Goal: Communication & Community: Share content

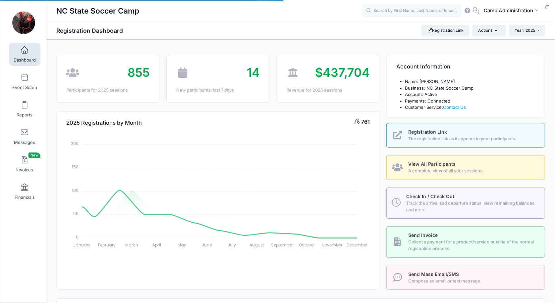
select select
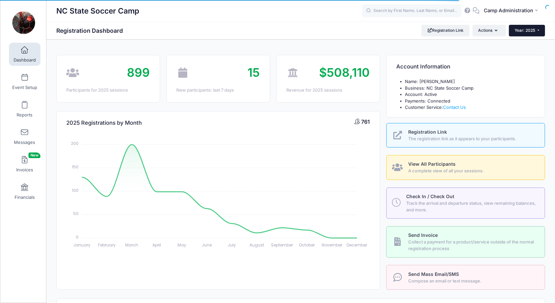
click at [534, 32] on span "Year: 2025" at bounding box center [525, 30] width 21 height 5
click at [527, 43] on link "Year: 2026" at bounding box center [530, 43] width 43 height 9
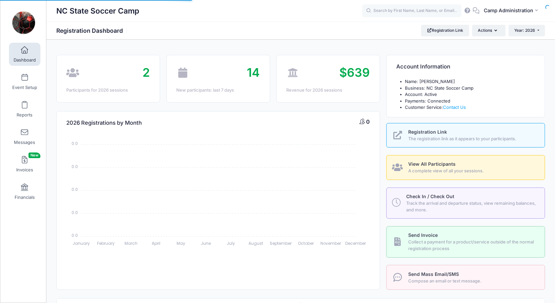
select select
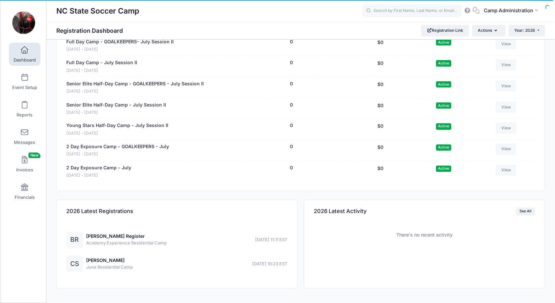
scroll to position [816, 0]
click at [106, 234] on link "[PERSON_NAME] Register" at bounding box center [115, 237] width 59 height 6
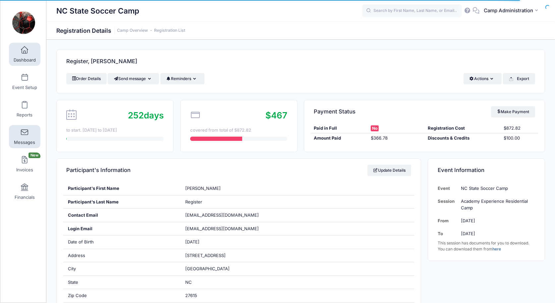
click at [25, 132] on span at bounding box center [25, 132] width 0 height 7
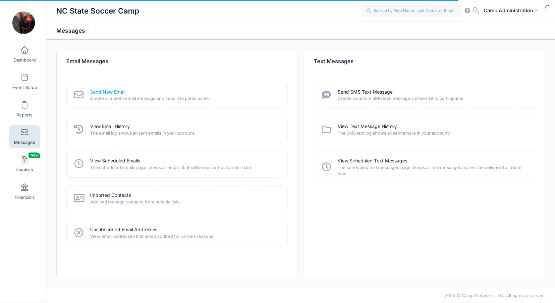
click at [109, 91] on link "Send New Email" at bounding box center [107, 92] width 35 height 7
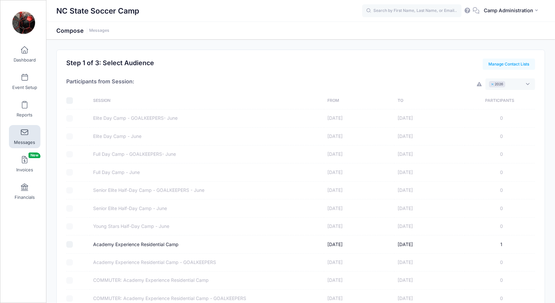
click at [492, 85] on button "×" at bounding box center [493, 84] width 4 height 2
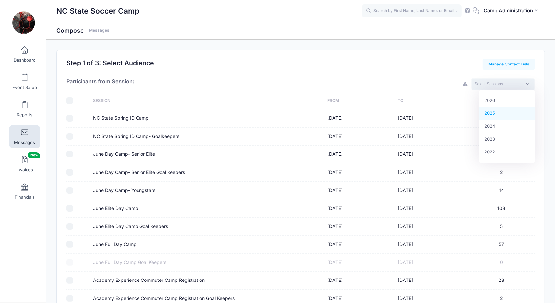
select select "2025"
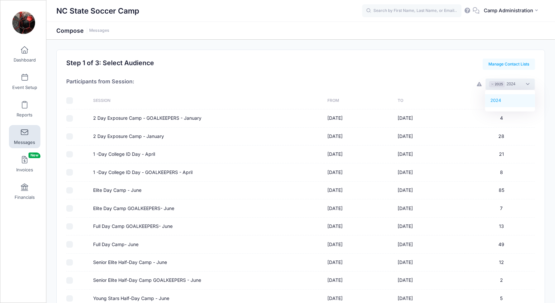
type textarea "2024"
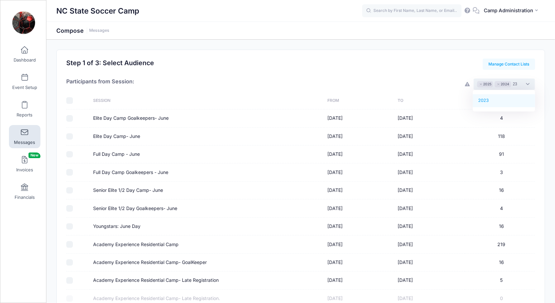
type textarea "23"
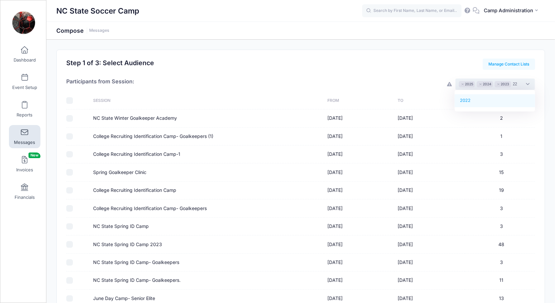
type textarea "22"
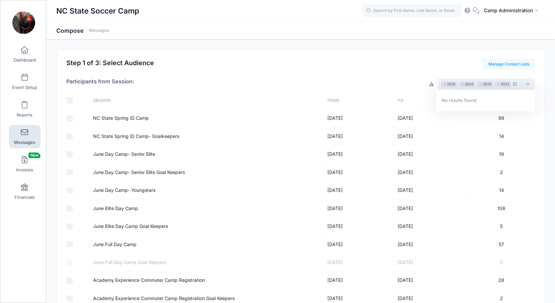
type textarea "2"
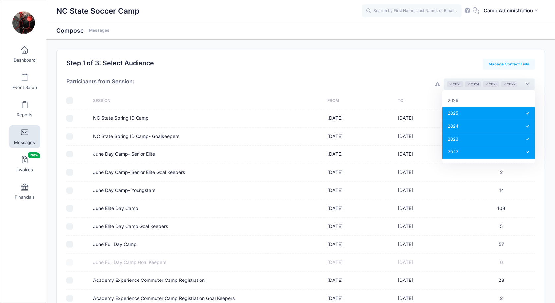
click at [389, 74] on div "Participants from Session: 2026 2025 2024 2023 2022 × 2025 × 2024 × 2023 × 2022" at bounding box center [300, 81] width 469 height 22
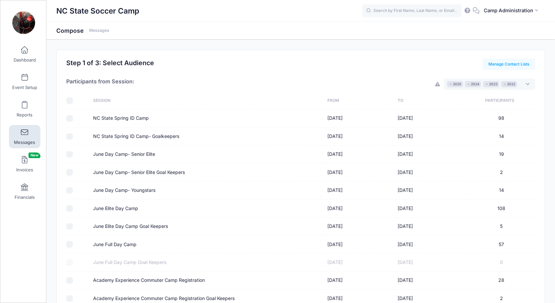
click at [68, 102] on input "checkbox" at bounding box center [69, 100] width 7 height 7
checkbox input "true"
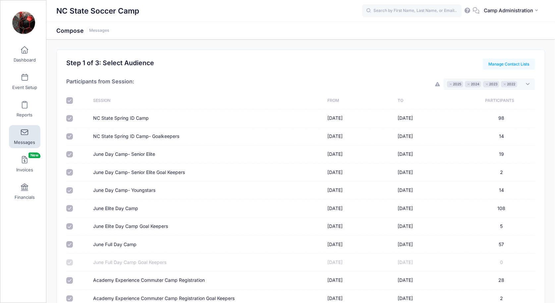
checkbox input "true"
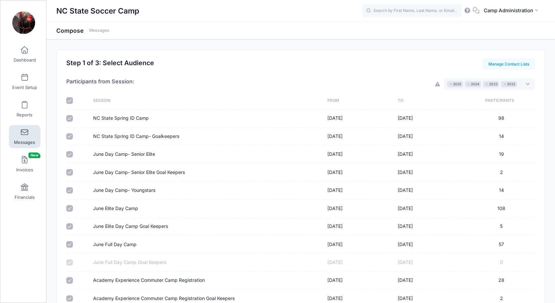
checkbox input "true"
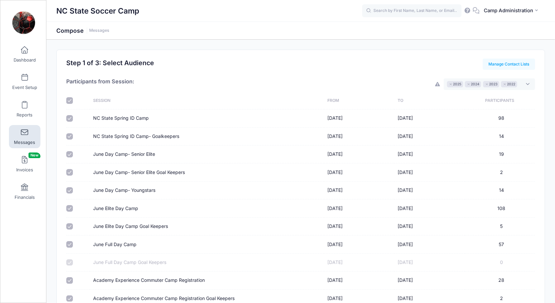
checkbox input "true"
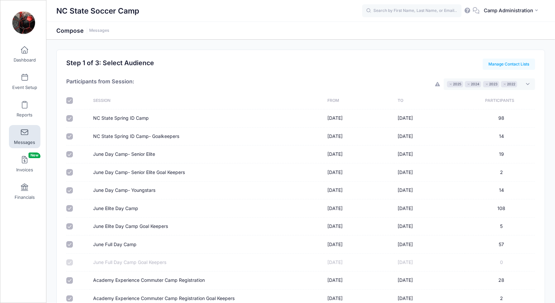
checkbox input "true"
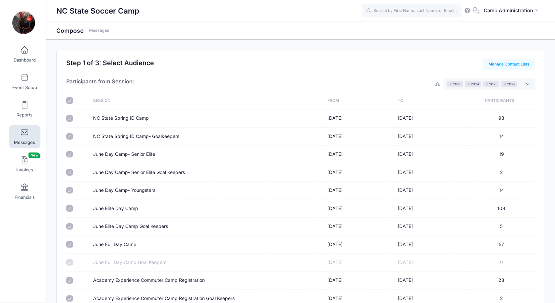
checkbox input "true"
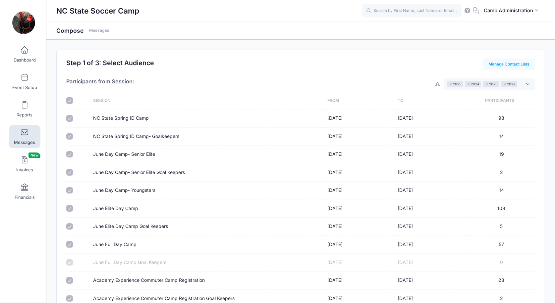
checkbox input "true"
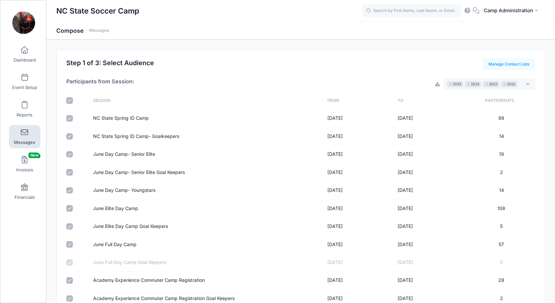
checkbox input "true"
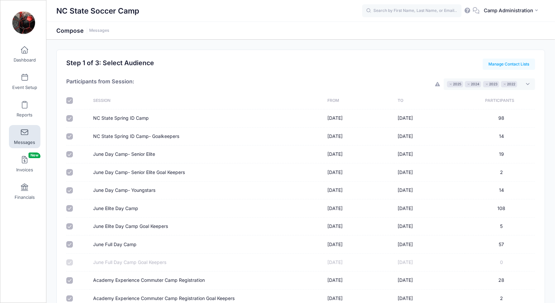
checkbox input "true"
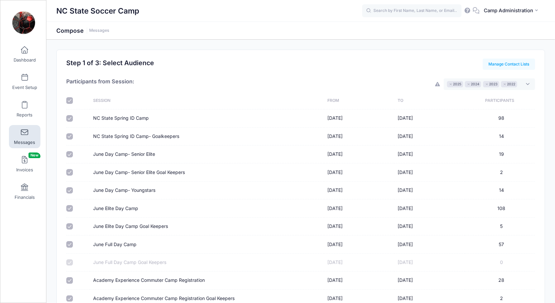
checkbox input "true"
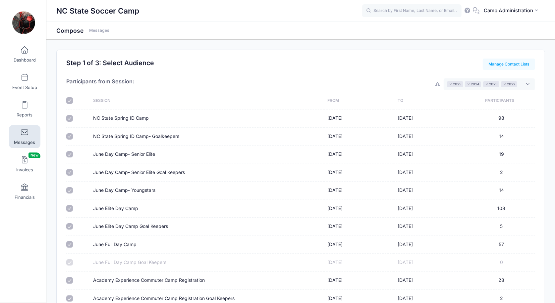
checkbox input "true"
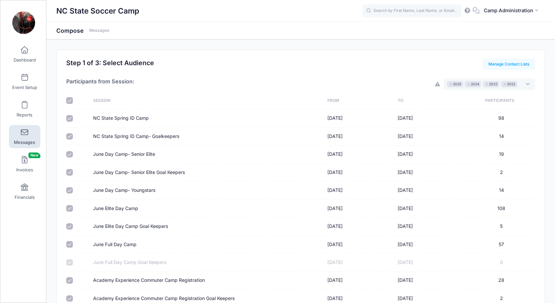
checkbox input "true"
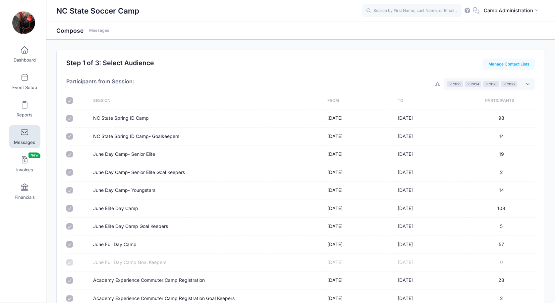
checkbox input "true"
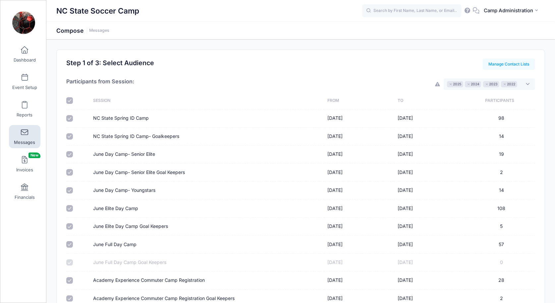
checkbox input "true"
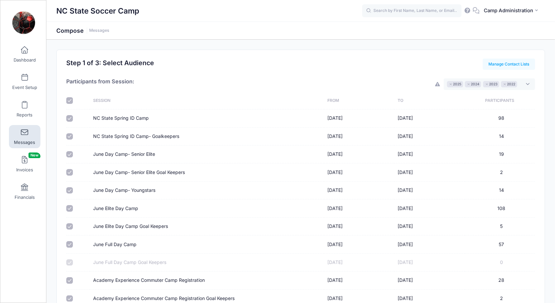
checkbox input "true"
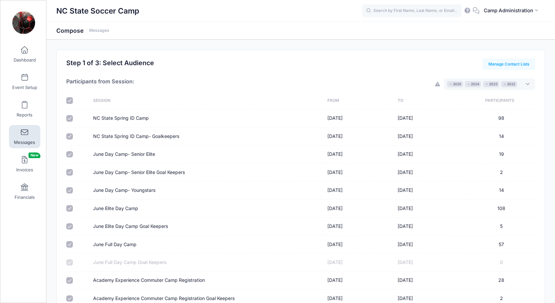
checkbox input "true"
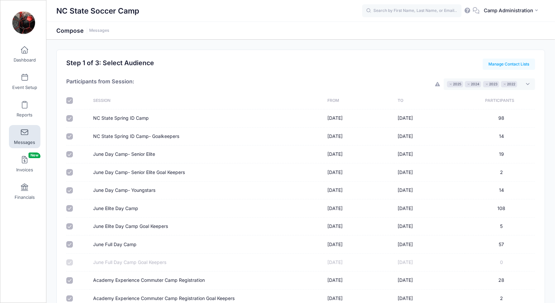
checkbox input "true"
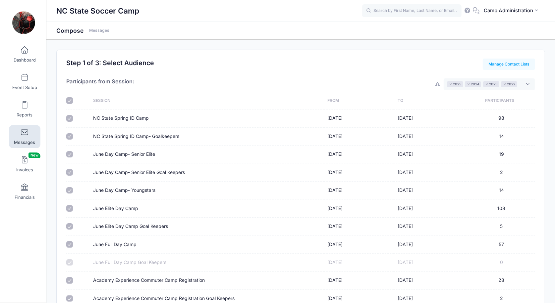
checkbox input "true"
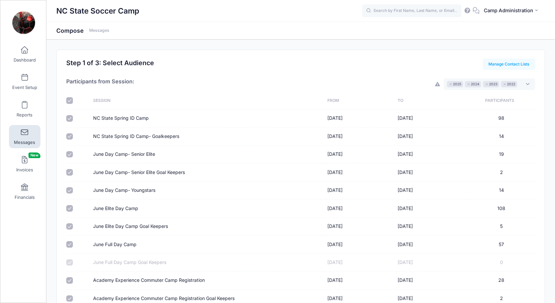
checkbox input "true"
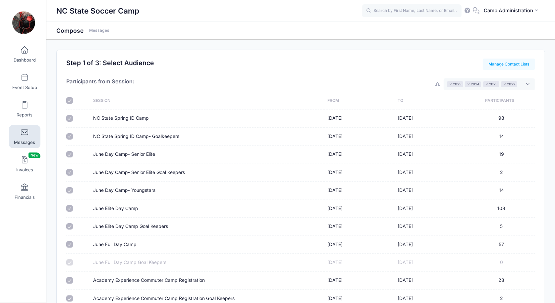
checkbox input "true"
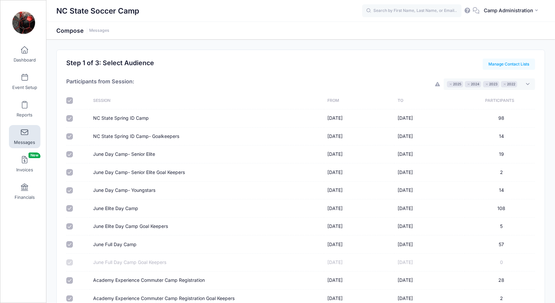
checkbox input "true"
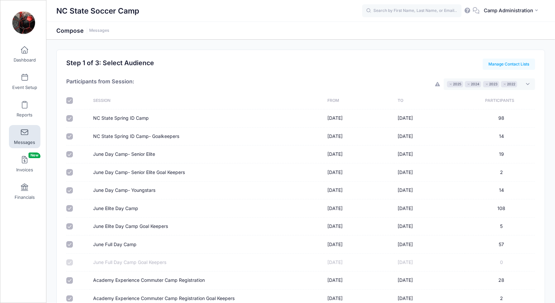
checkbox input "true"
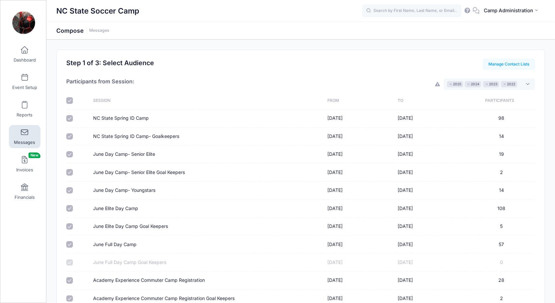
checkbox input "true"
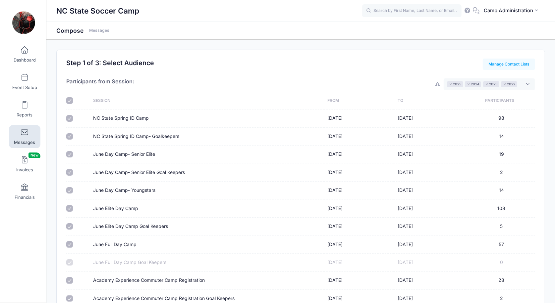
checkbox input "true"
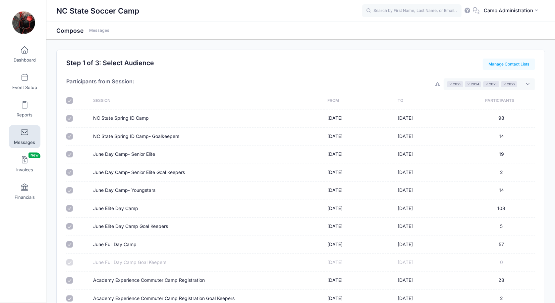
checkbox input "true"
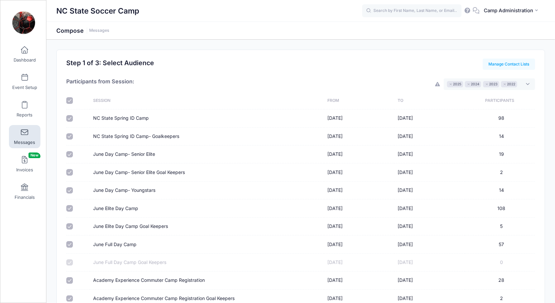
checkbox input "true"
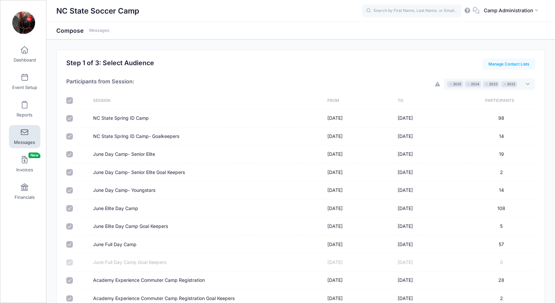
checkbox input "true"
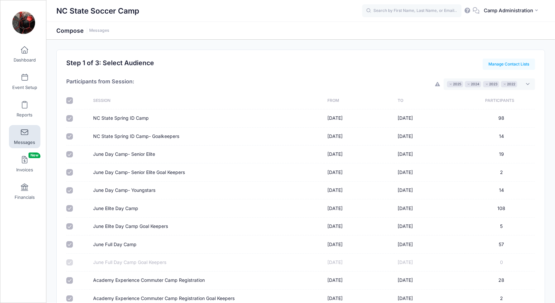
checkbox input "true"
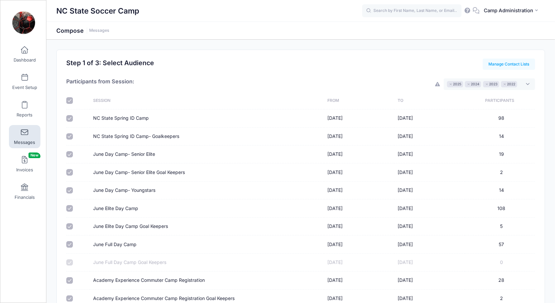
checkbox input "true"
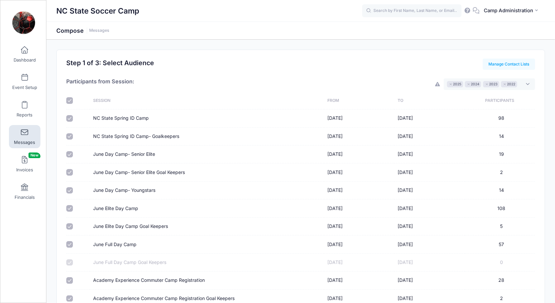
checkbox input "true"
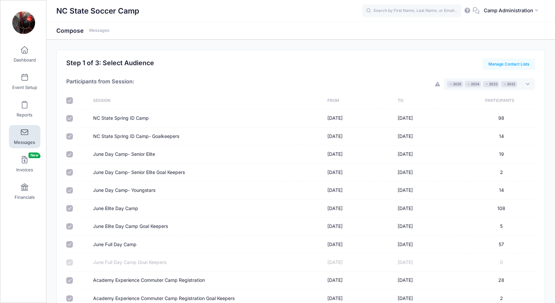
checkbox input "true"
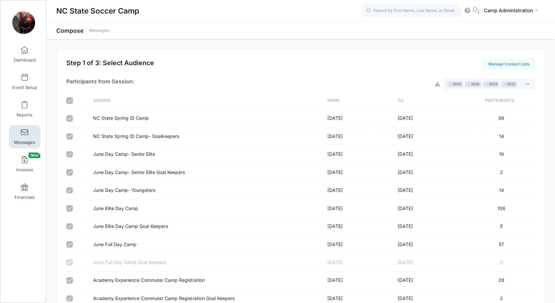
checkbox input "true"
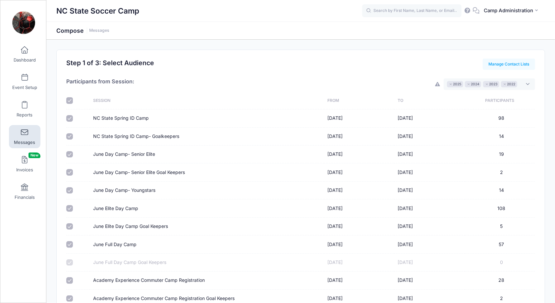
checkbox input "true"
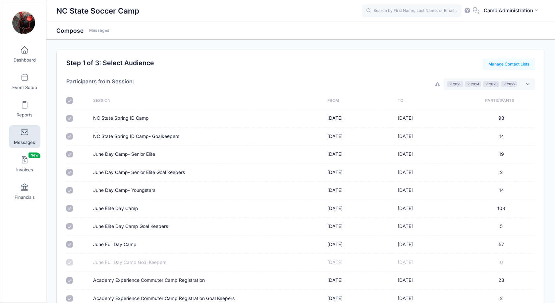
checkbox input "true"
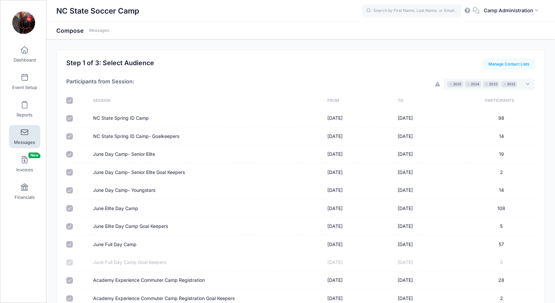
checkbox input "true"
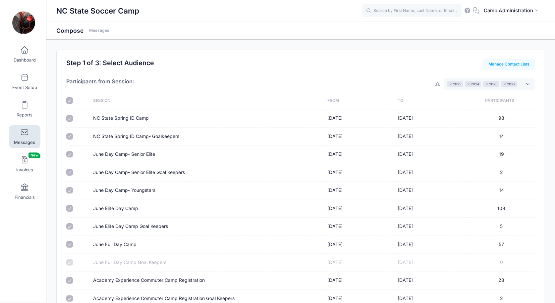
checkbox input "true"
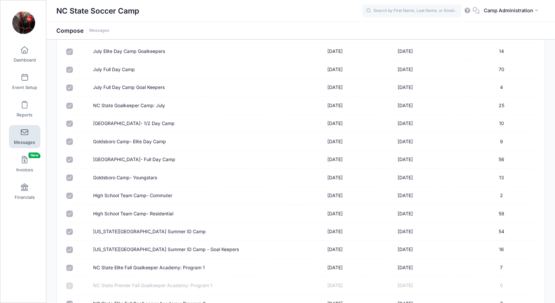
scroll to position [1381, 0]
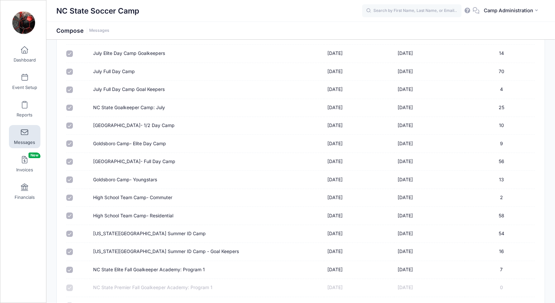
click at [69, 177] on input "Goldsboro Camp- Youngstars" at bounding box center [69, 180] width 7 height 7
checkbox input "false"
click at [69, 159] on input "Goldsboro Camp- Full Day Camp" at bounding box center [69, 162] width 7 height 7
checkbox input "false"
click at [72, 140] on input "Goldsboro Camp- Elite Day Camp" at bounding box center [69, 143] width 7 height 7
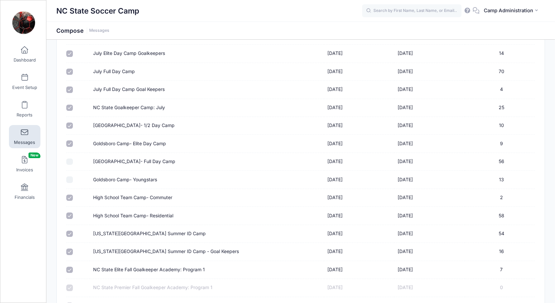
checkbox input "false"
click at [70, 123] on input "Goldsboro Camp- 1/2 Day Camp" at bounding box center [69, 126] width 7 height 7
checkbox input "false"
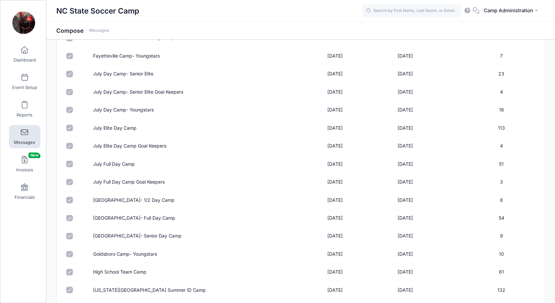
scroll to position [439, 0]
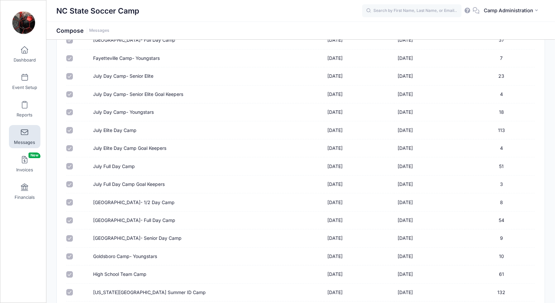
click at [69, 199] on input "Goldsboro Camp- 1/2 Day Camp" at bounding box center [69, 202] width 7 height 7
checkbox input "false"
click at [69, 218] on input "Goldsboro Camp- Full Day Camp" at bounding box center [69, 221] width 7 height 7
checkbox input "false"
click at [68, 235] on input "Goldsboro Camp- Senior Day Camp" at bounding box center [69, 238] width 7 height 7
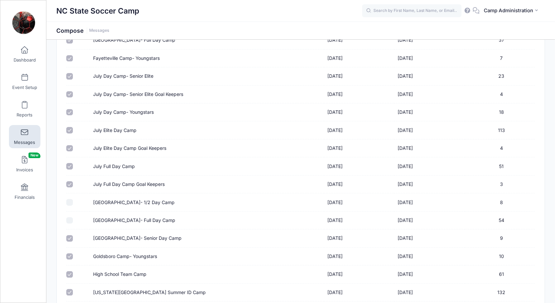
checkbox input "false"
click at [69, 254] on input "Goldsboro Camp- Youngstars" at bounding box center [69, 257] width 7 height 7
checkbox input "false"
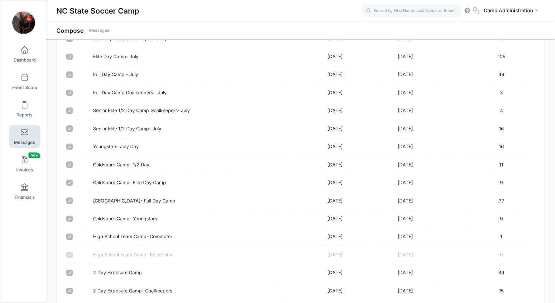
scroll to position [2154, 0]
click at [69, 215] on input "Goldsboro Camp- Youngstars" at bounding box center [69, 218] width 7 height 7
checkbox input "false"
click at [69, 191] on td at bounding box center [78, 200] width 24 height 18
click at [70, 179] on input "Goldsboro Camp- Elite Day Camp" at bounding box center [69, 182] width 7 height 7
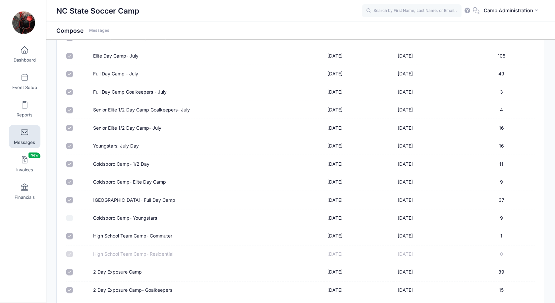
checkbox input "false"
click at [71, 161] on input "Goldsboro Camp- 1/2 Day" at bounding box center [69, 164] width 7 height 7
checkbox input "false"
click at [67, 197] on input "Goldsboro Camp- Full Day Camp" at bounding box center [69, 200] width 7 height 7
checkbox input "false"
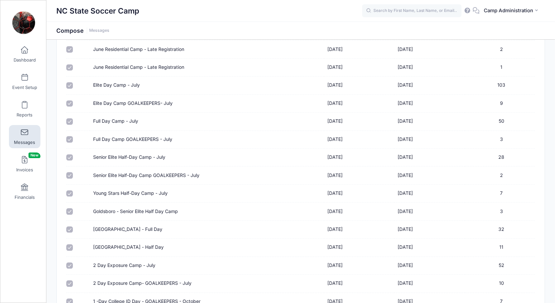
scroll to position [2905, 0]
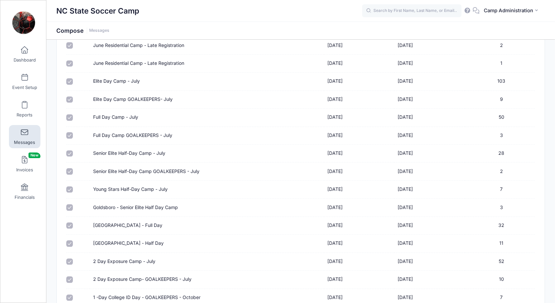
click at [70, 204] on input "Goldsboro - Senior Elite Half Day Camp" at bounding box center [69, 207] width 7 height 7
checkbox input "false"
click at [68, 223] on input "Goldsboro Camp - Full Day" at bounding box center [69, 226] width 7 height 7
checkbox input "false"
click at [69, 240] on input "Goldsboro Camp - Half Day" at bounding box center [69, 243] width 7 height 7
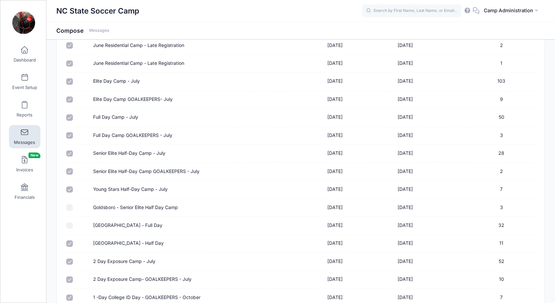
checkbox input "false"
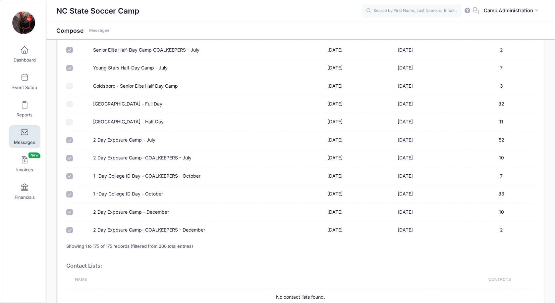
scroll to position [3044, 0]
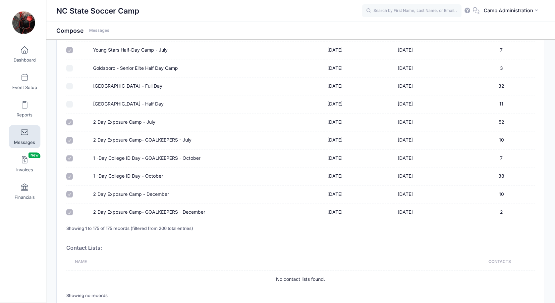
click at [69, 119] on input "2 Day Exposure Camp - July" at bounding box center [69, 122] width 7 height 7
checkbox input "false"
click at [69, 137] on input "2 Day Exposure Camp- GOALKEEPERS - July" at bounding box center [69, 140] width 7 height 7
checkbox input "true"
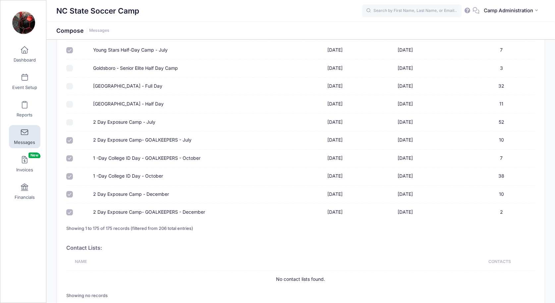
click at [70, 119] on input "2 Day Exposure Camp - July" at bounding box center [69, 122] width 7 height 7
checkbox input "true"
click at [70, 155] on input "1 -Day College ID Day - GOALKEEPERS - October" at bounding box center [69, 158] width 7 height 7
click at [69, 173] on input "1 -Day College ID Day - October" at bounding box center [69, 176] width 7 height 7
click at [70, 191] on input "2 Day Exposure Camp - December" at bounding box center [69, 194] width 7 height 7
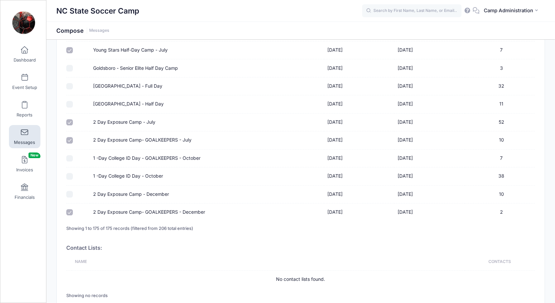
click at [69, 209] on input "2 Day Exposure Camp- GOALKEEPERS - December" at bounding box center [69, 212] width 7 height 7
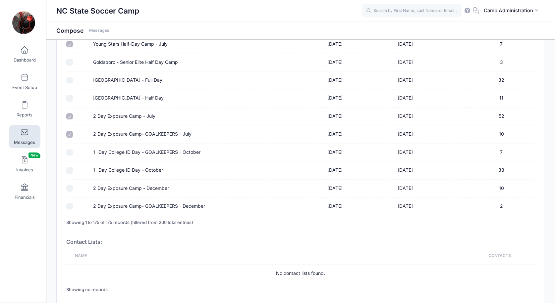
scroll to position [3049, 0]
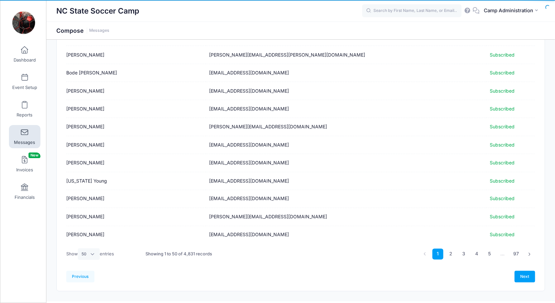
scroll to position [756, 0]
click at [521, 272] on link "Next" at bounding box center [524, 277] width 21 height 11
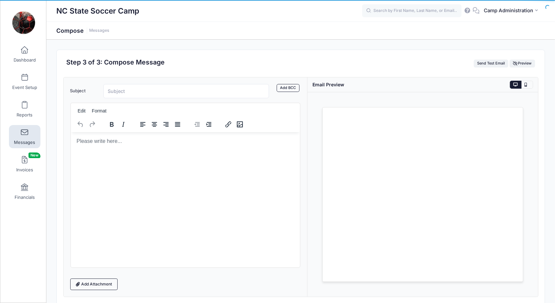
scroll to position [0, 0]
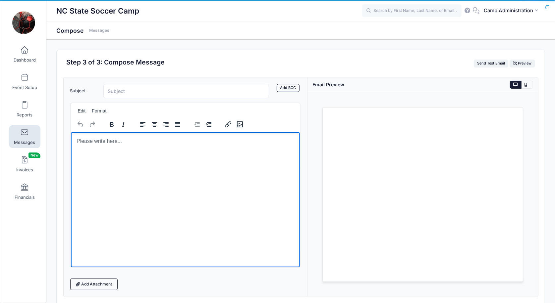
click at [178, 150] on html at bounding box center [185, 141] width 229 height 18
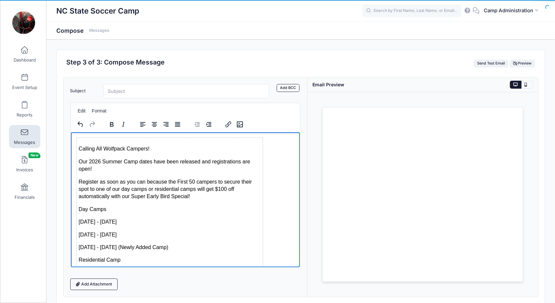
click at [122, 137] on table "Calling All Wolfpack Campers! Our 2026 Summer Camp dates have been released and…" at bounding box center [169, 260] width 187 height 247
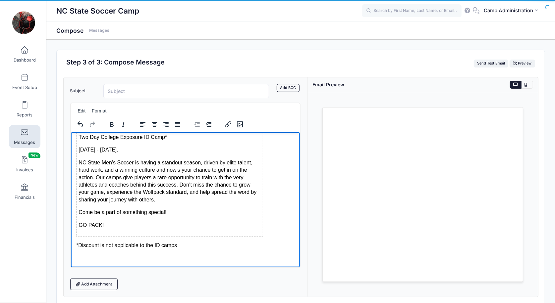
scroll to position [148, 0]
drag, startPoint x: 184, startPoint y: 246, endPoint x: 66, endPoint y: 242, distance: 118.0
click at [71, 242] on html "Calling All Wolfpack Campers! Our 2026 Summer Camp dates have been released and…" at bounding box center [185, 126] width 229 height 284
click at [132, 227] on p "GO PACK!" at bounding box center [169, 225] width 182 height 7
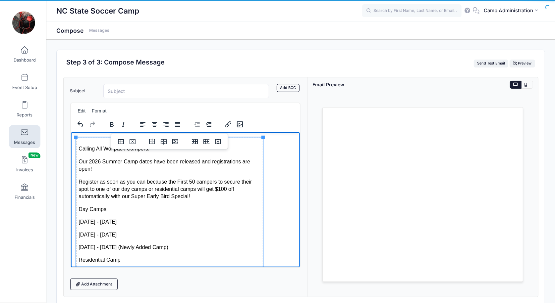
scroll to position [0, 0]
click at [136, 90] on input "Subject" at bounding box center [186, 91] width 166 height 14
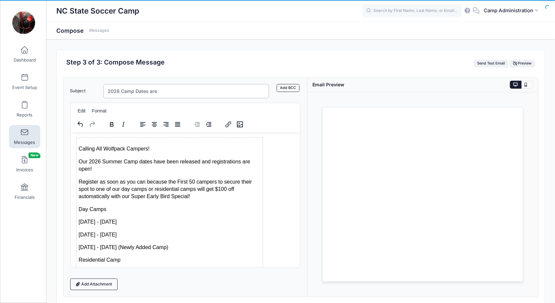
click at [120, 89] on input "2026 Camp Dates are" at bounding box center [186, 91] width 166 height 14
click at [191, 90] on input "2026 NC State Soccer Camp Dates are" at bounding box center [186, 91] width 166 height 14
click at [285, 89] on link "Add BCC" at bounding box center [288, 88] width 23 height 8
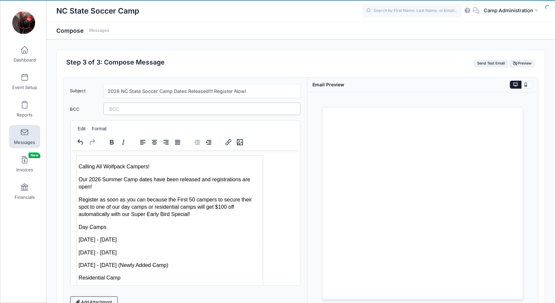
click at [257, 110] on tags "​" at bounding box center [201, 109] width 197 height 13
click at [289, 187] on div "Calling All Wolfpack Campers! Our 2026 Summer Camp dates have been released and…" at bounding box center [185, 285] width 219 height 260
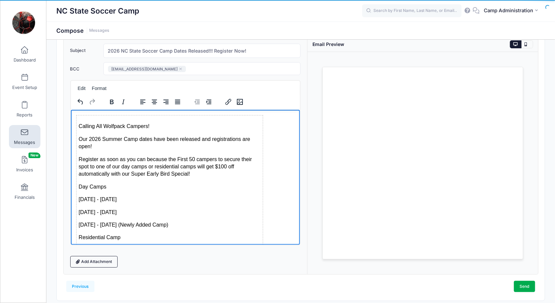
scroll to position [1, 0]
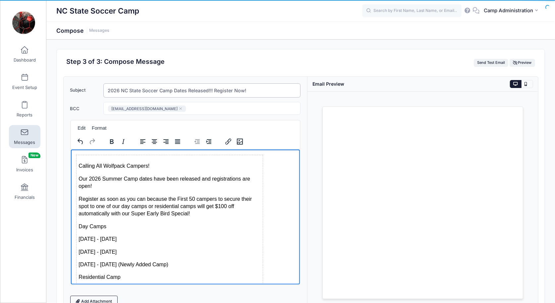
click at [215, 90] on input "2026 NC State Soccer Camp Dates Released!!! Register Now!" at bounding box center [201, 90] width 197 height 14
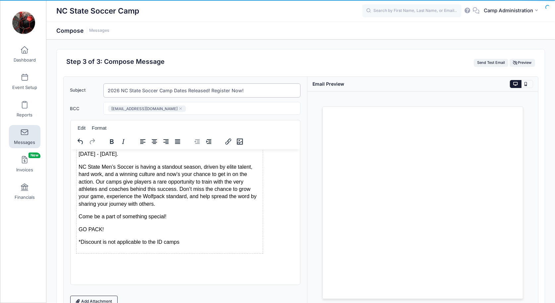
scroll to position [161, 0]
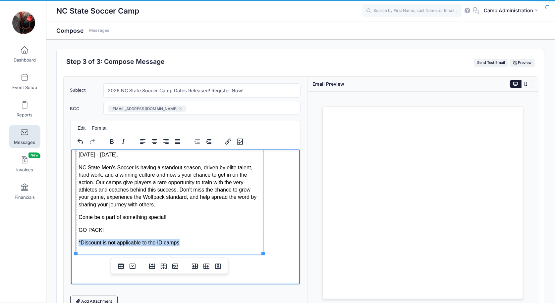
drag, startPoint x: 186, startPoint y: 241, endPoint x: 77, endPoint y: 241, distance: 110.0
click at [77, 241] on td "Calling All Wolfpack Campers! Our 2026 Summer Camp dates have been released and…" at bounding box center [169, 124] width 186 height 260
click at [100, 126] on button "Format" at bounding box center [99, 128] width 21 height 9
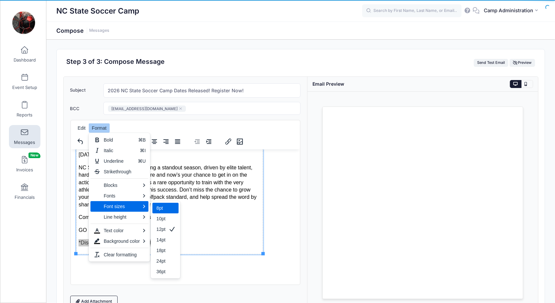
click at [163, 210] on div "8pt" at bounding box center [160, 208] width 9 height 8
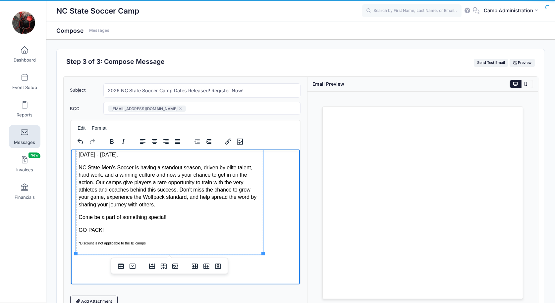
click at [277, 234] on div "Calling All Wolfpack Campers! Our 2026 Summer Camp dates have been released and…" at bounding box center [185, 124] width 219 height 260
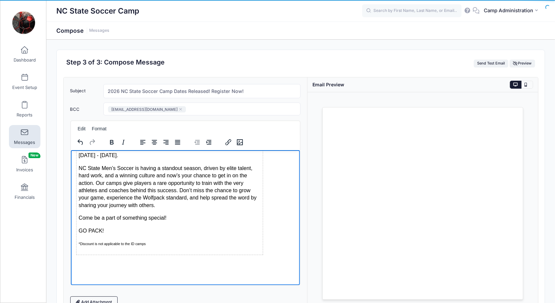
scroll to position [0, 0]
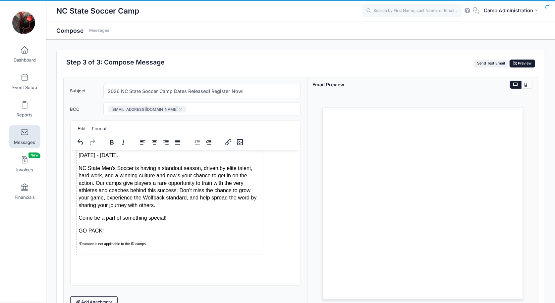
click at [522, 61] on span "Preview" at bounding box center [522, 63] width 19 height 5
click at [526, 63] on span "Preview" at bounding box center [522, 63] width 19 height 5
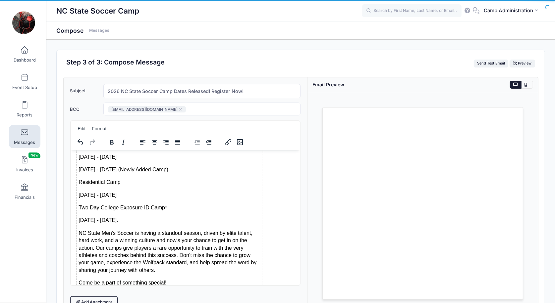
scroll to position [63, 0]
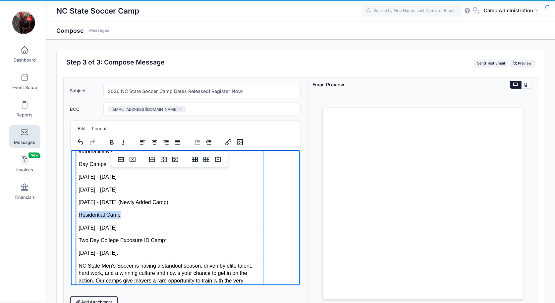
drag, startPoint x: 123, startPoint y: 215, endPoint x: 77, endPoint y: 216, distance: 46.0
click at [77, 216] on td "Calling All Wolfpack Campers! Our 2026 Summer Camp dates have been released and…" at bounding box center [169, 223] width 186 height 260
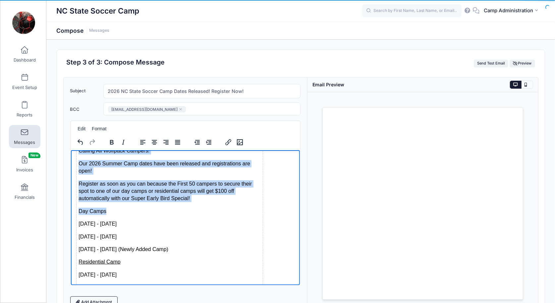
drag, startPoint x: 108, startPoint y: 210, endPoint x: 69, endPoint y: 210, distance: 38.4
click at [71, 210] on html "Calling All Wolfpack Campers! Our 2026 Summer Camp dates have been released and…" at bounding box center [185, 282] width 229 height 296
click at [103, 208] on p "Day Camps" at bounding box center [169, 211] width 182 height 7
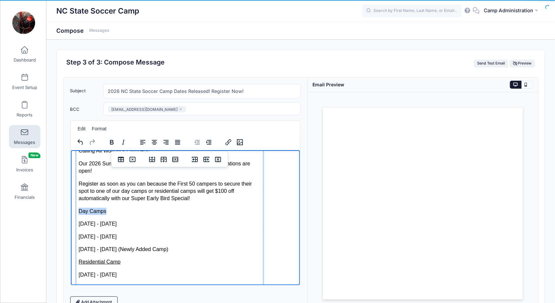
drag, startPoint x: 106, startPoint y: 211, endPoint x: 79, endPoint y: 211, distance: 26.8
click at [79, 211] on p "Day Camps" at bounding box center [169, 211] width 182 height 7
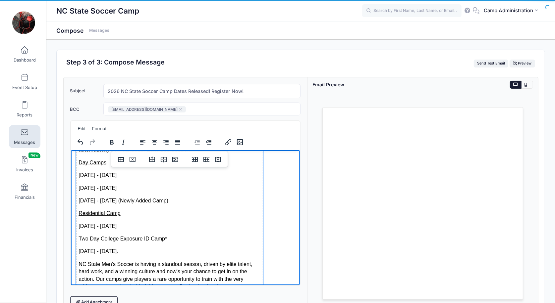
scroll to position [72, 0]
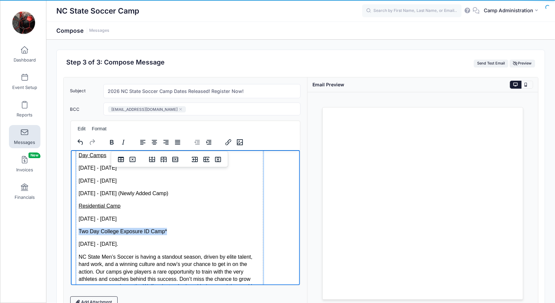
drag, startPoint x: 168, startPoint y: 231, endPoint x: 78, endPoint y: 231, distance: 89.8
click at [78, 231] on p "Two Day College Exposure ID Camp*" at bounding box center [169, 231] width 182 height 7
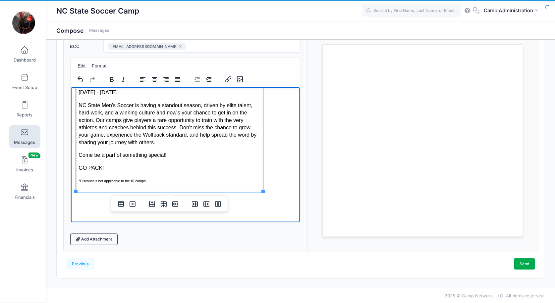
scroll to position [63, 0]
click at [521, 261] on link "Send" at bounding box center [524, 264] width 21 height 11
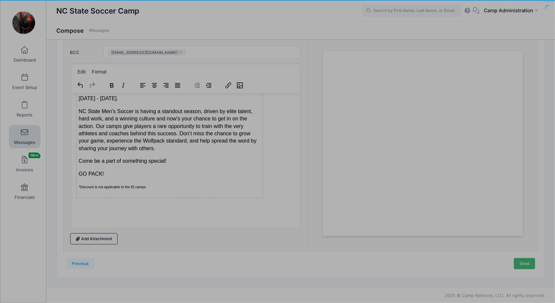
scroll to position [0, 0]
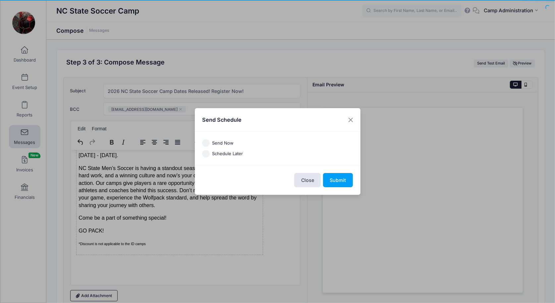
click at [228, 143] on label "Send Now" at bounding box center [223, 143] width 22 height 7
click at [210, 143] on input "Send Now" at bounding box center [206, 143] width 8 height 8
click at [331, 179] on button "Submit" at bounding box center [338, 180] width 30 height 14
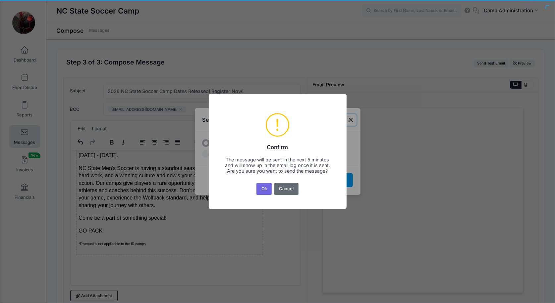
click at [288, 193] on button "Cancel" at bounding box center [286, 189] width 24 height 12
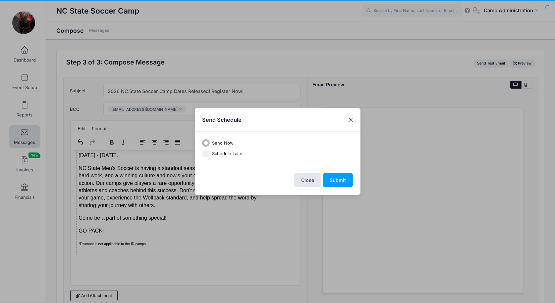
click at [348, 117] on button "Close" at bounding box center [350, 120] width 12 height 12
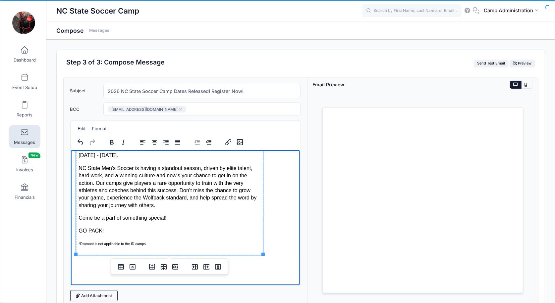
click at [124, 234] on td "Calling All Wolfpack Campers! Our 2026 Summer Camp dates have been released and…" at bounding box center [169, 125] width 186 height 260
click at [114, 231] on p "GO PACK!" at bounding box center [169, 230] width 182 height 7
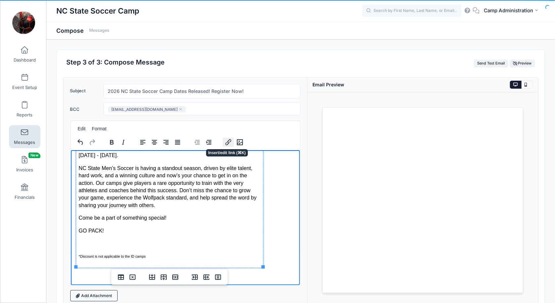
click at [230, 142] on icon "Insert/edit link" at bounding box center [228, 142] width 8 height 8
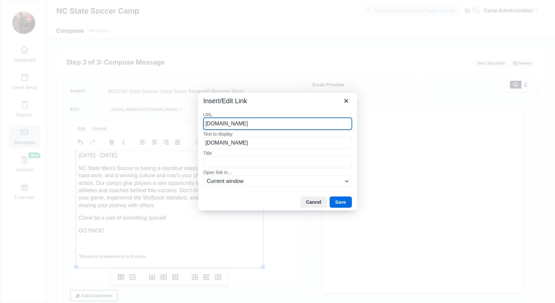
click at [291, 120] on input "ncstatesoccercamps.com" at bounding box center [277, 124] width 148 height 12
paste input "https://www."
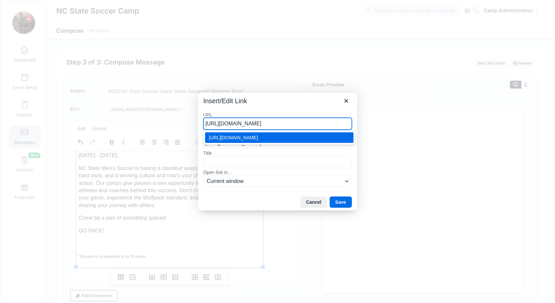
click at [281, 136] on div "https://www.ncstatesoccercamps.com" at bounding box center [280, 138] width 142 height 8
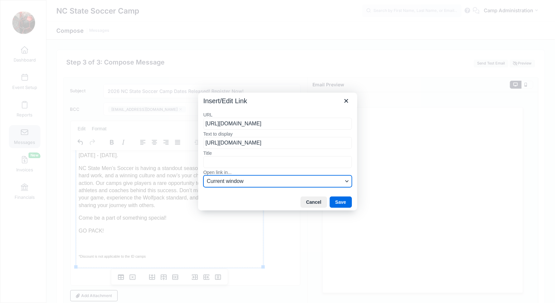
click at [333, 183] on span "Current window" at bounding box center [275, 182] width 136 height 8
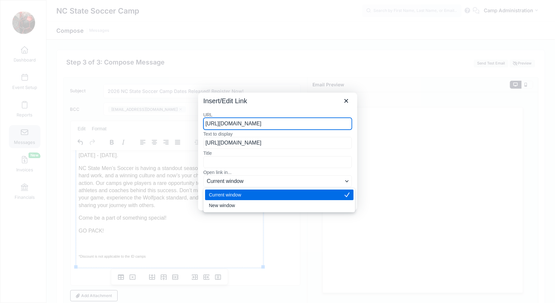
click at [324, 105] on div "Insert/Edit Link" at bounding box center [277, 100] width 159 height 14
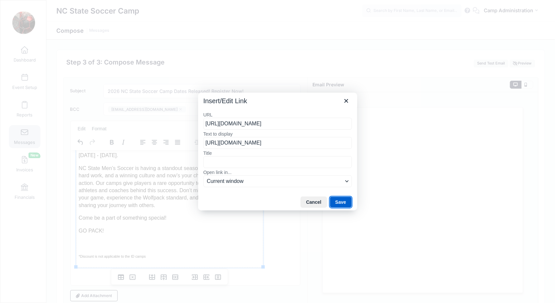
click at [346, 204] on button "Save" at bounding box center [341, 202] width 22 height 11
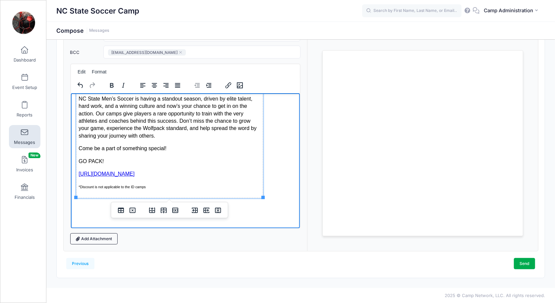
scroll to position [56, 0]
click at [103, 161] on p "GO PACK!" at bounding box center [169, 161] width 182 height 7
click at [131, 168] on td "Calling All Wolfpack Campers! Our 2026 Summer Camp dates have been released and…" at bounding box center [169, 62] width 186 height 273
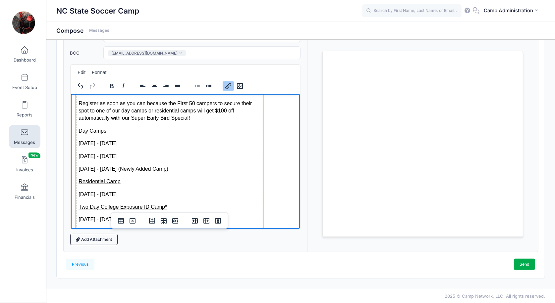
scroll to position [14, 0]
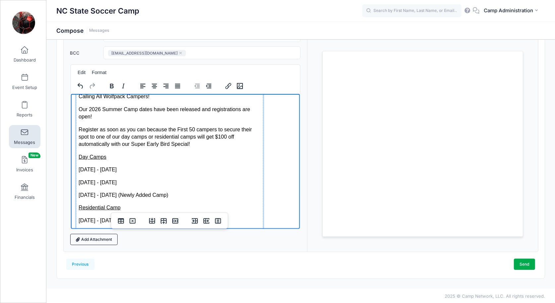
click at [112, 121] on td "Calling All Wolfpack Campers! Our 2026 Summer Camp dates have been released and…" at bounding box center [169, 221] width 186 height 273
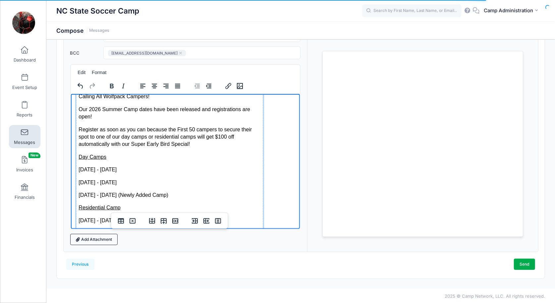
click at [223, 110] on p "Our 2026 Summer Camp dates have been released and registrations are open!" at bounding box center [169, 113] width 182 height 15
click at [225, 108] on p "Our 2026 Summer Camp dates have been released and registrations are open!" at bounding box center [169, 113] width 182 height 15
click at [229, 87] on icon "Insert/edit link" at bounding box center [228, 86] width 8 height 8
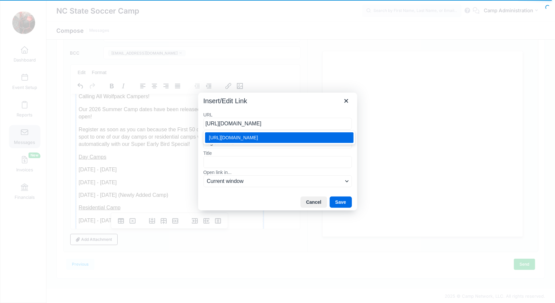
click at [228, 135] on div "https://www.ncstatesoccercamps.com" at bounding box center [280, 138] width 142 height 8
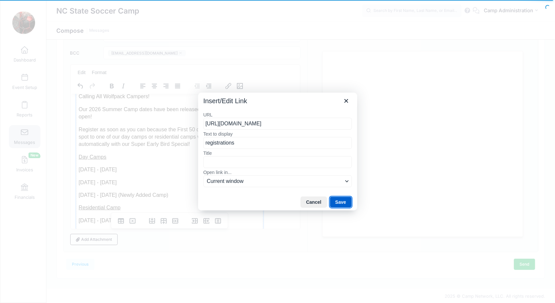
click at [338, 198] on button "Save" at bounding box center [341, 202] width 22 height 11
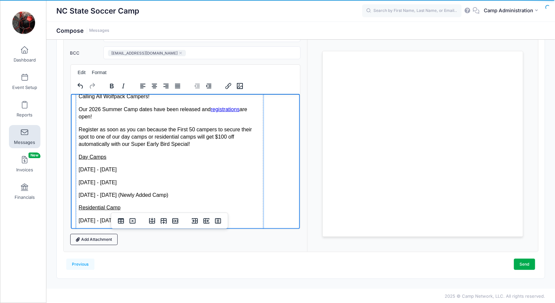
click at [210, 158] on p "Day Camps" at bounding box center [169, 156] width 182 height 7
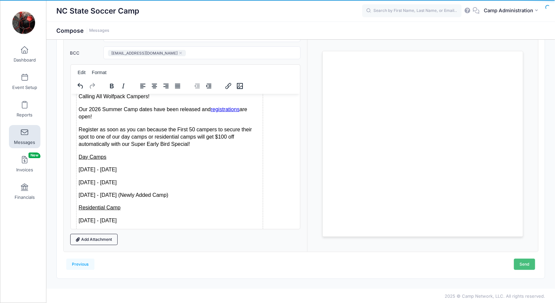
click at [520, 266] on link "Send" at bounding box center [524, 264] width 21 height 11
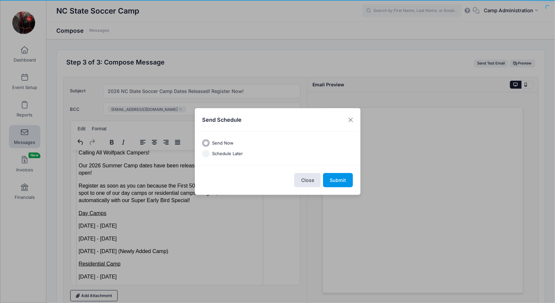
click at [332, 182] on button "Submit" at bounding box center [338, 180] width 30 height 14
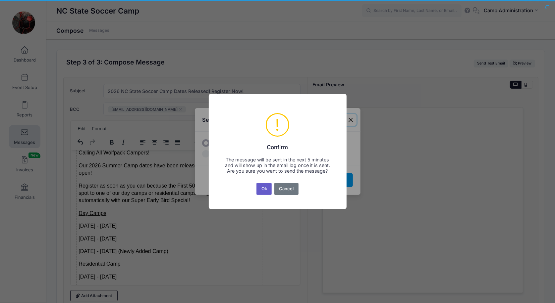
click at [268, 194] on button "Ok" at bounding box center [263, 189] width 15 height 12
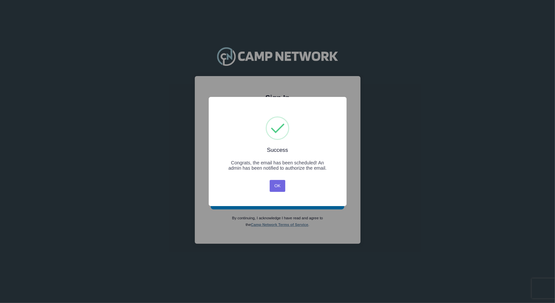
type input "ncstatesoccercamps@gmail.com"
click at [277, 188] on button "OK" at bounding box center [278, 186] width 16 height 12
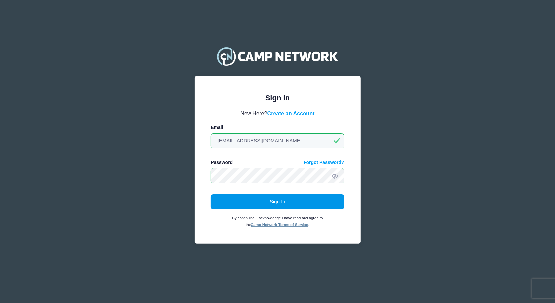
click at [264, 202] on button "Sign In" at bounding box center [277, 201] width 133 height 15
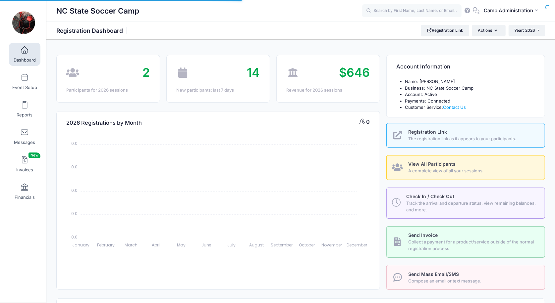
select select
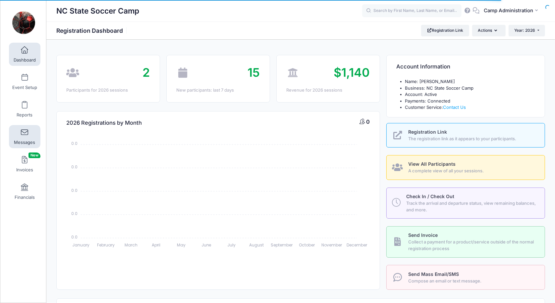
click at [29, 135] on link "Messages" at bounding box center [24, 136] width 31 height 23
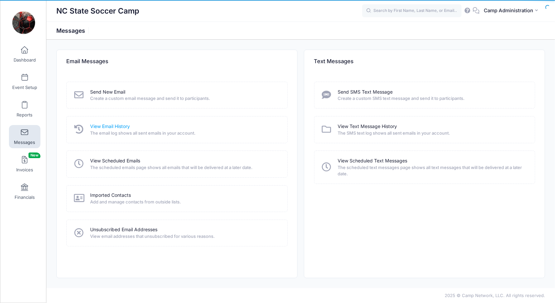
click at [105, 126] on link "View Email History" at bounding box center [110, 126] width 40 height 7
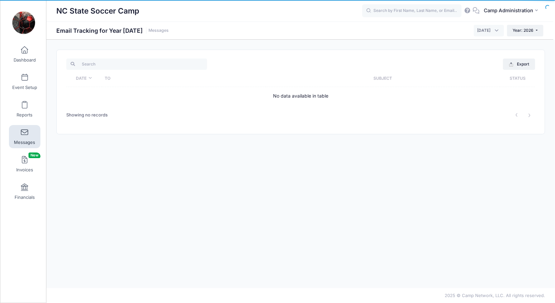
click at [23, 146] on link "Messages" at bounding box center [24, 136] width 31 height 23
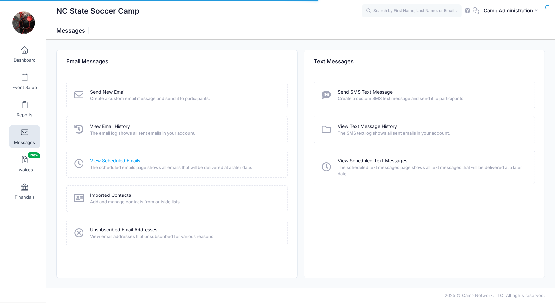
click at [123, 158] on link "View Scheduled Emails" at bounding box center [115, 161] width 50 height 7
